Goal: Check status: Check status

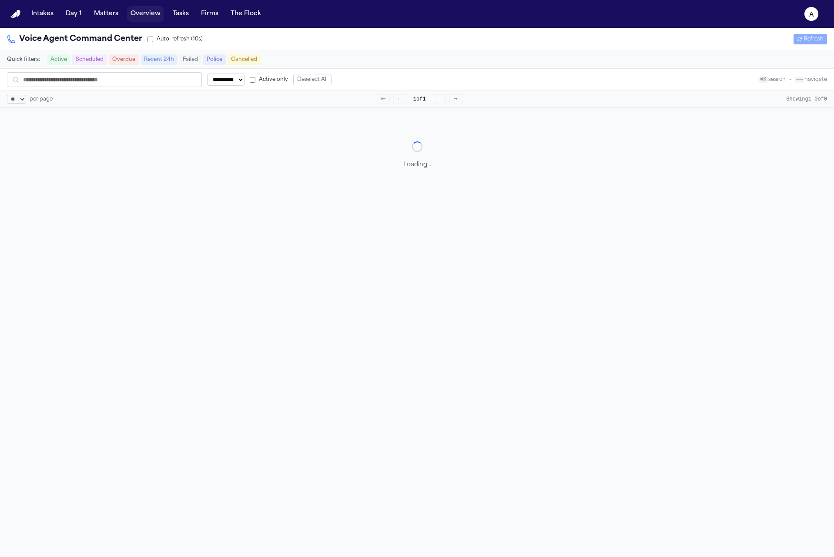
select select "**"
click at [120, 11] on button "Matters" at bounding box center [106, 14] width 31 height 16
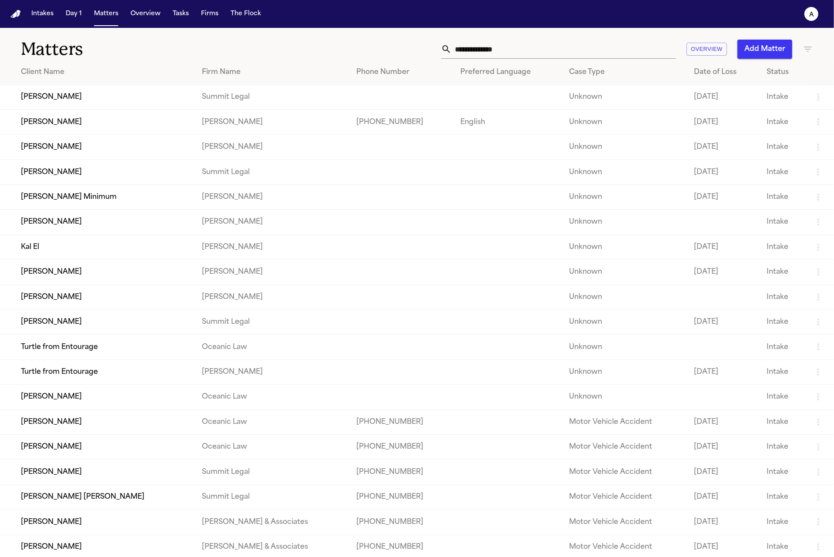
click at [55, 117] on td "[PERSON_NAME]" at bounding box center [97, 122] width 195 height 25
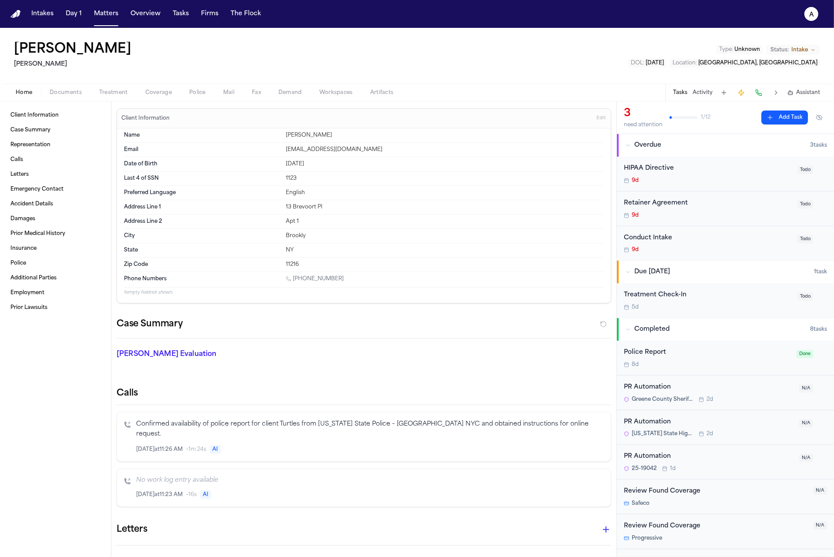
click at [190, 94] on span "Police" at bounding box center [197, 92] width 17 height 7
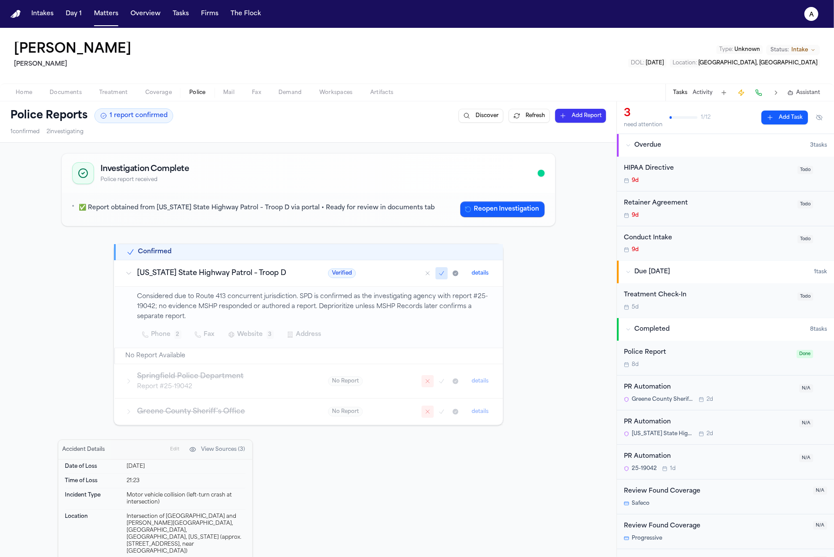
click at [517, 114] on button "Refresh" at bounding box center [529, 116] width 41 height 14
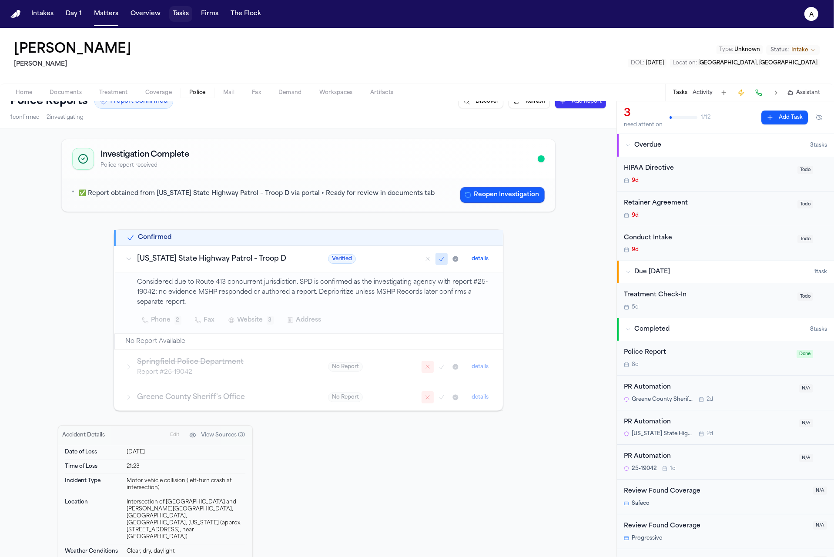
click at [175, 16] on button "Tasks" at bounding box center [180, 14] width 23 height 16
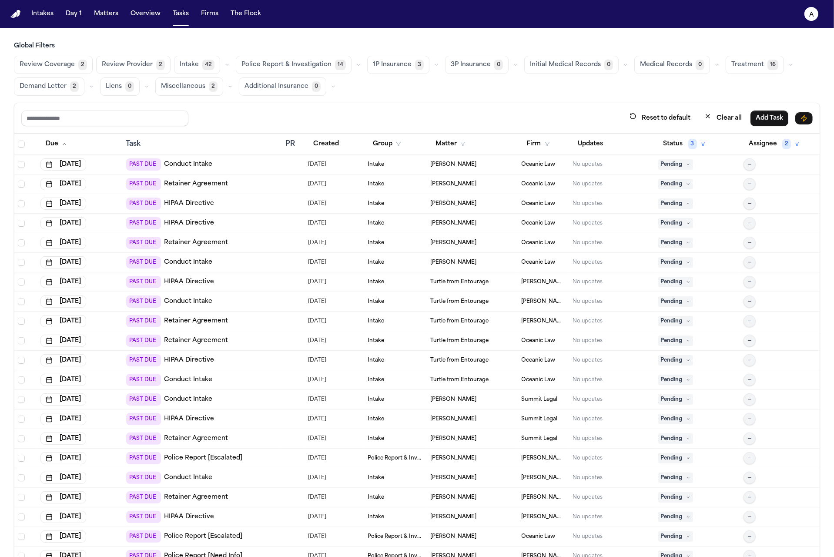
click at [285, 58] on button "Police Report & Investigation 14" at bounding box center [294, 65] width 116 height 18
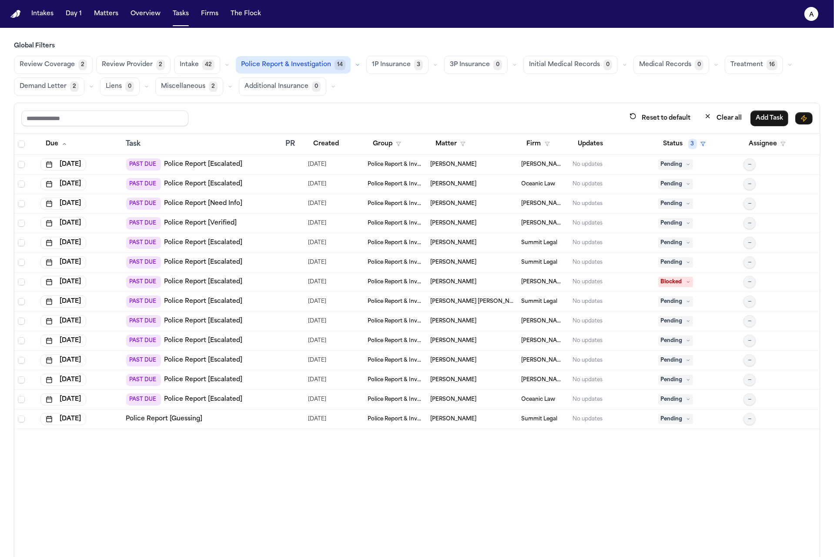
click at [288, 70] on button "Police Report & Investigation 14" at bounding box center [293, 64] width 115 height 17
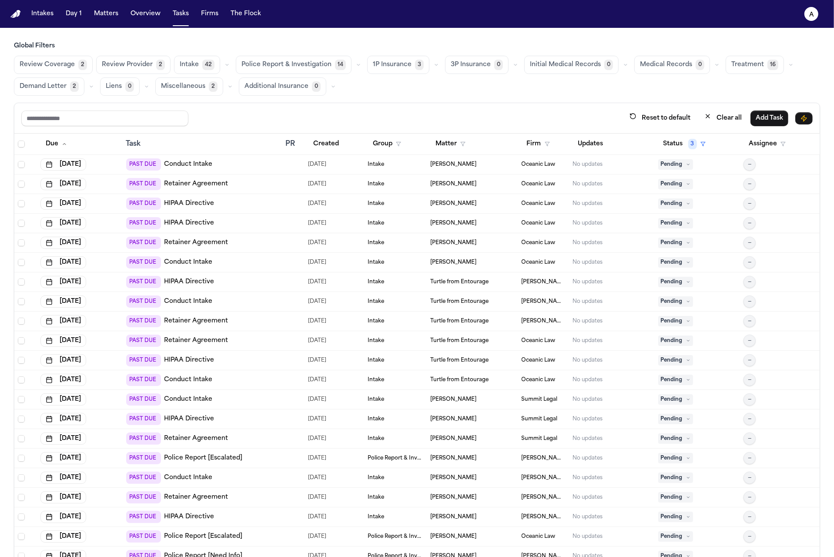
click at [297, 69] on button "Police Report & Investigation 14" at bounding box center [294, 65] width 116 height 18
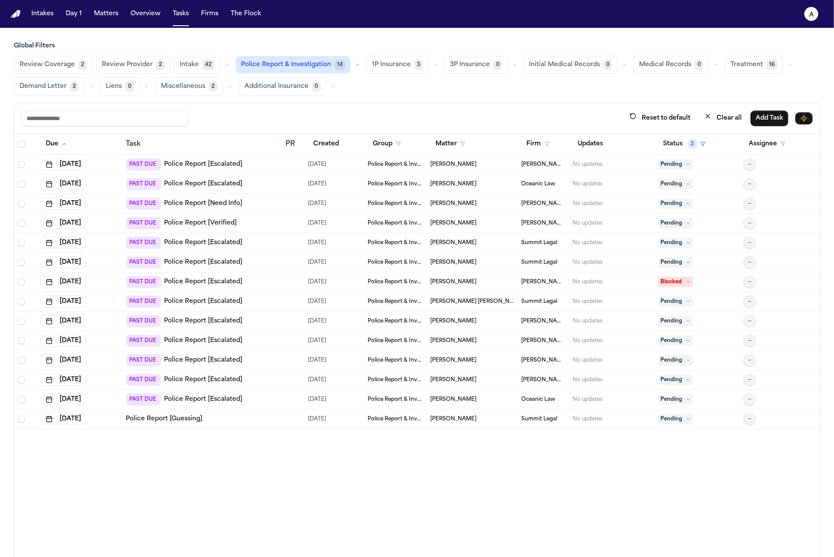
click at [662, 221] on span "Pending" at bounding box center [675, 223] width 35 height 10
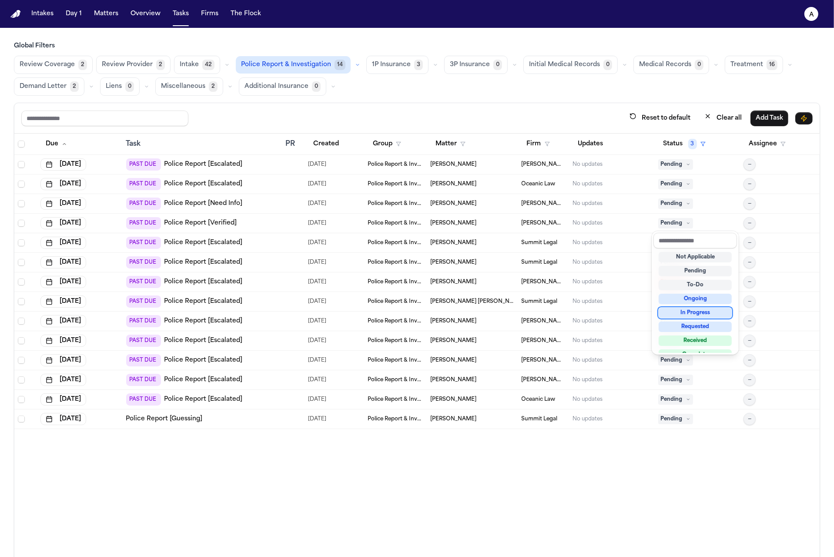
click at [705, 313] on div "In Progress" at bounding box center [695, 313] width 73 height 10
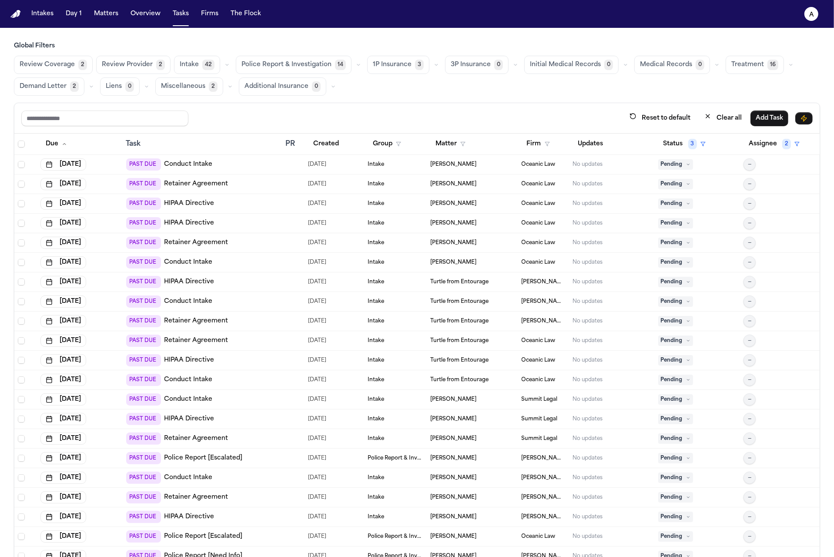
click at [282, 65] on span "Police Report & Investigation" at bounding box center [286, 64] width 90 height 9
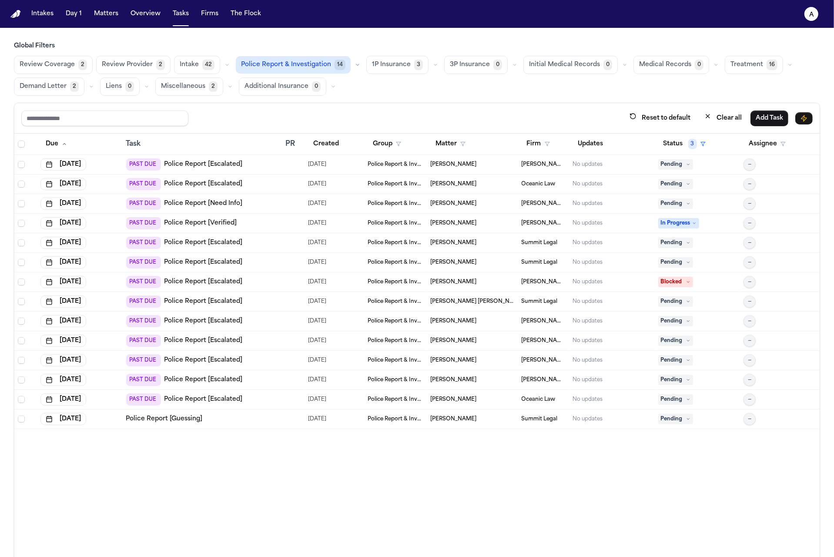
click at [673, 245] on span "Pending" at bounding box center [675, 243] width 35 height 10
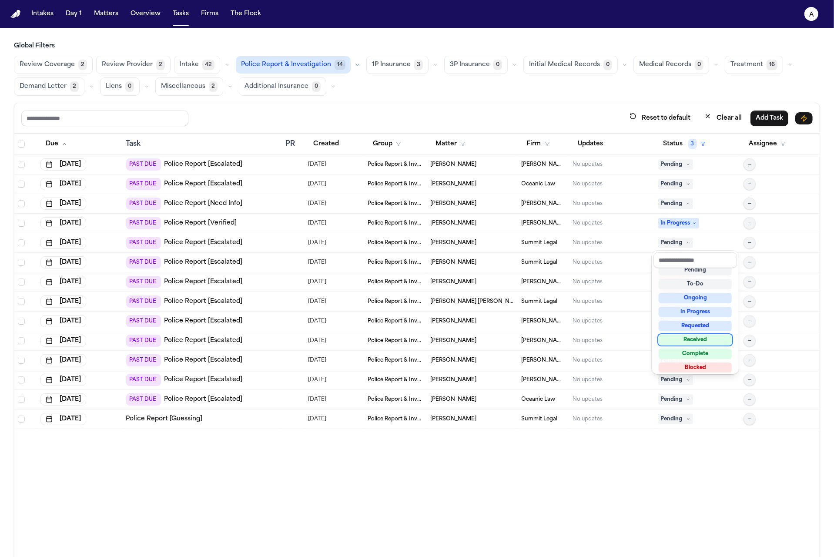
scroll to position [24, 0]
click at [698, 320] on div "Requested" at bounding box center [695, 322] width 73 height 10
